Goal: Find specific page/section: Find specific page/section

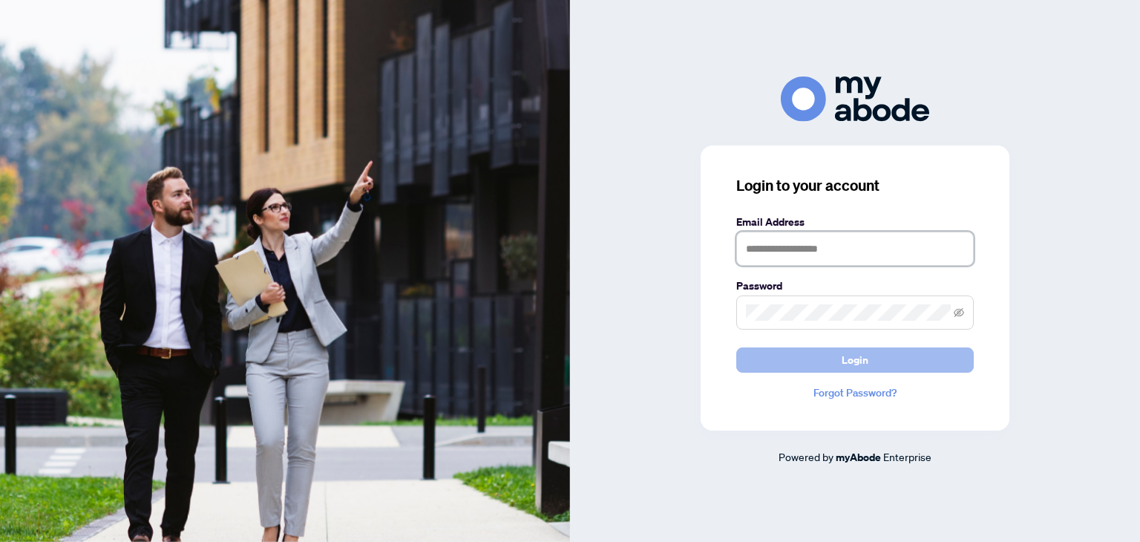
type input "**********"
click at [872, 359] on button "Login" at bounding box center [855, 359] width 238 height 25
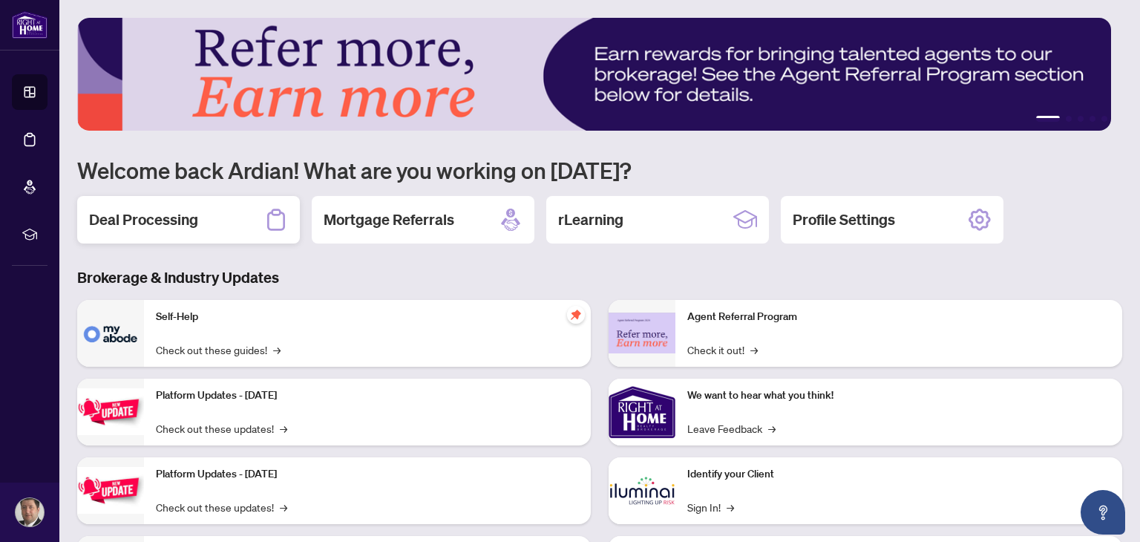
click at [161, 224] on h2 "Deal Processing" at bounding box center [143, 219] width 109 height 21
